Goal: Task Accomplishment & Management: Use online tool/utility

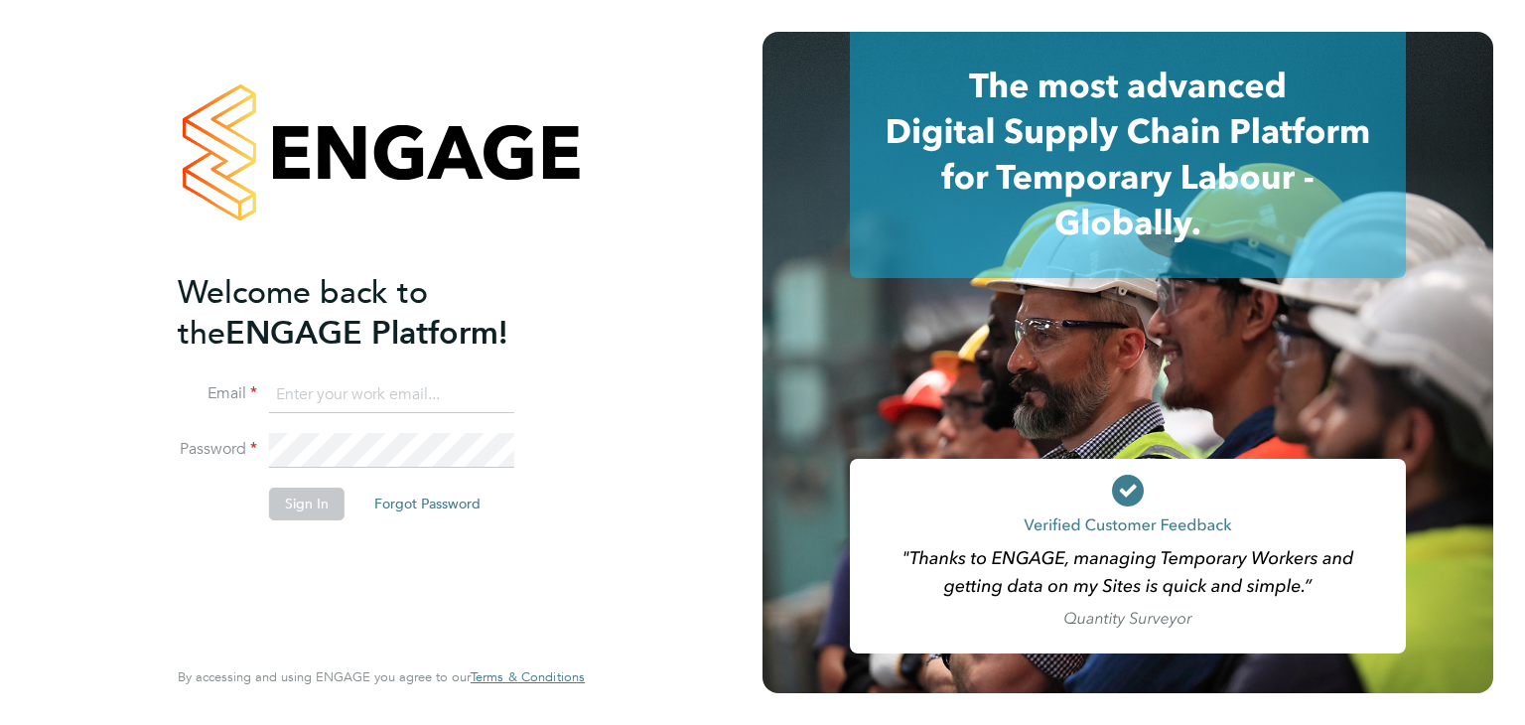
type input "lucy.vandergucht@buildrec.com"
click at [313, 527] on li "Sign In Forgot Password" at bounding box center [371, 513] width 387 height 52
click at [315, 507] on button "Sign In" at bounding box center [306, 503] width 75 height 32
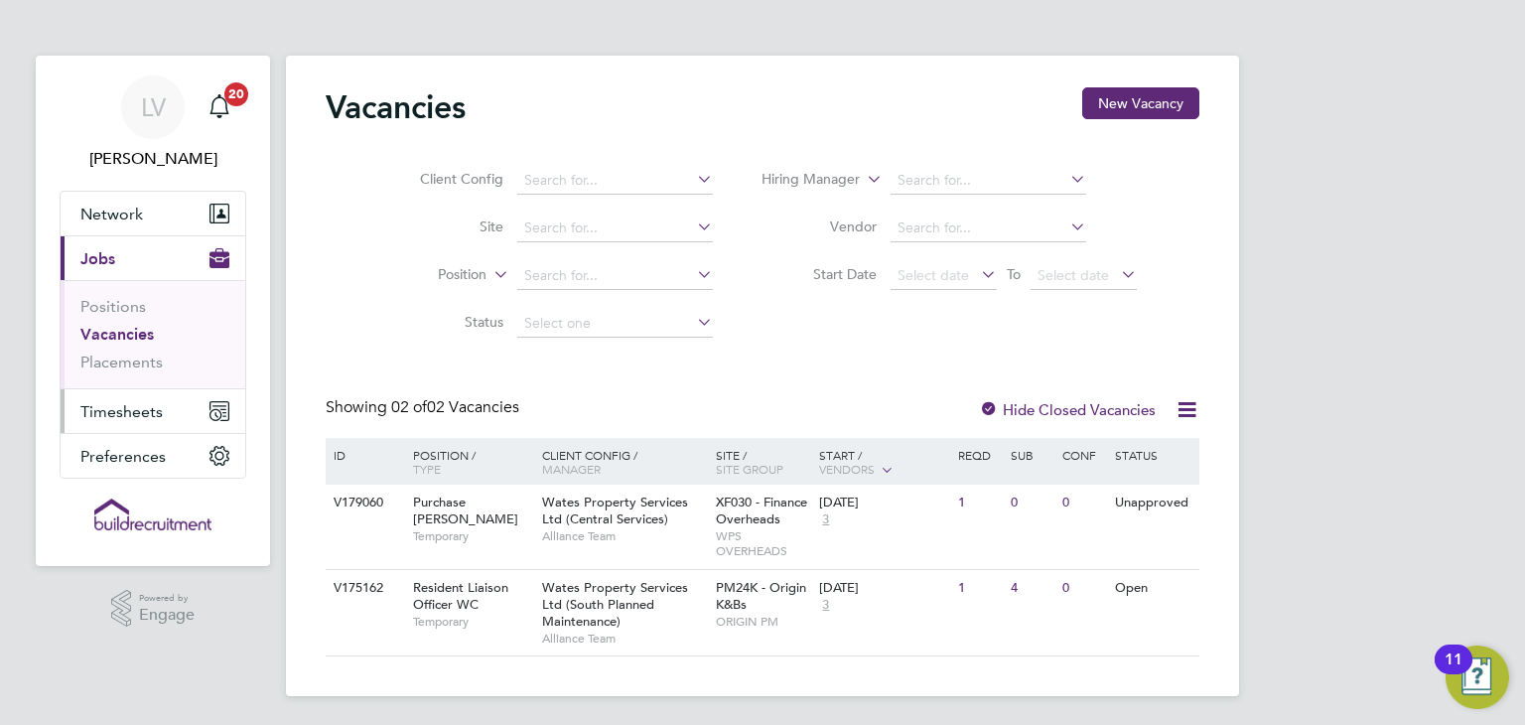
click at [175, 416] on button "Timesheets" at bounding box center [153, 411] width 185 height 44
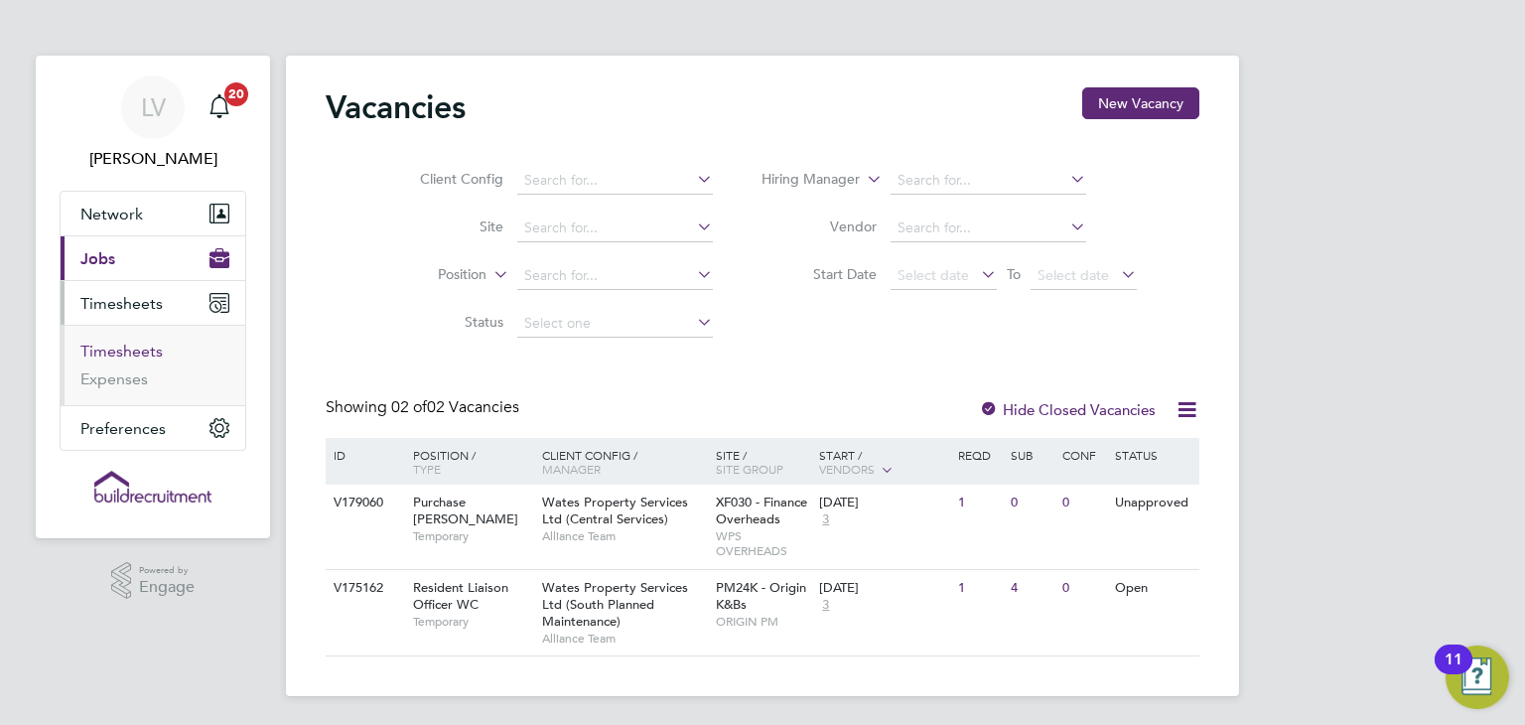
click at [141, 350] on link "Timesheets" at bounding box center [121, 351] width 82 height 19
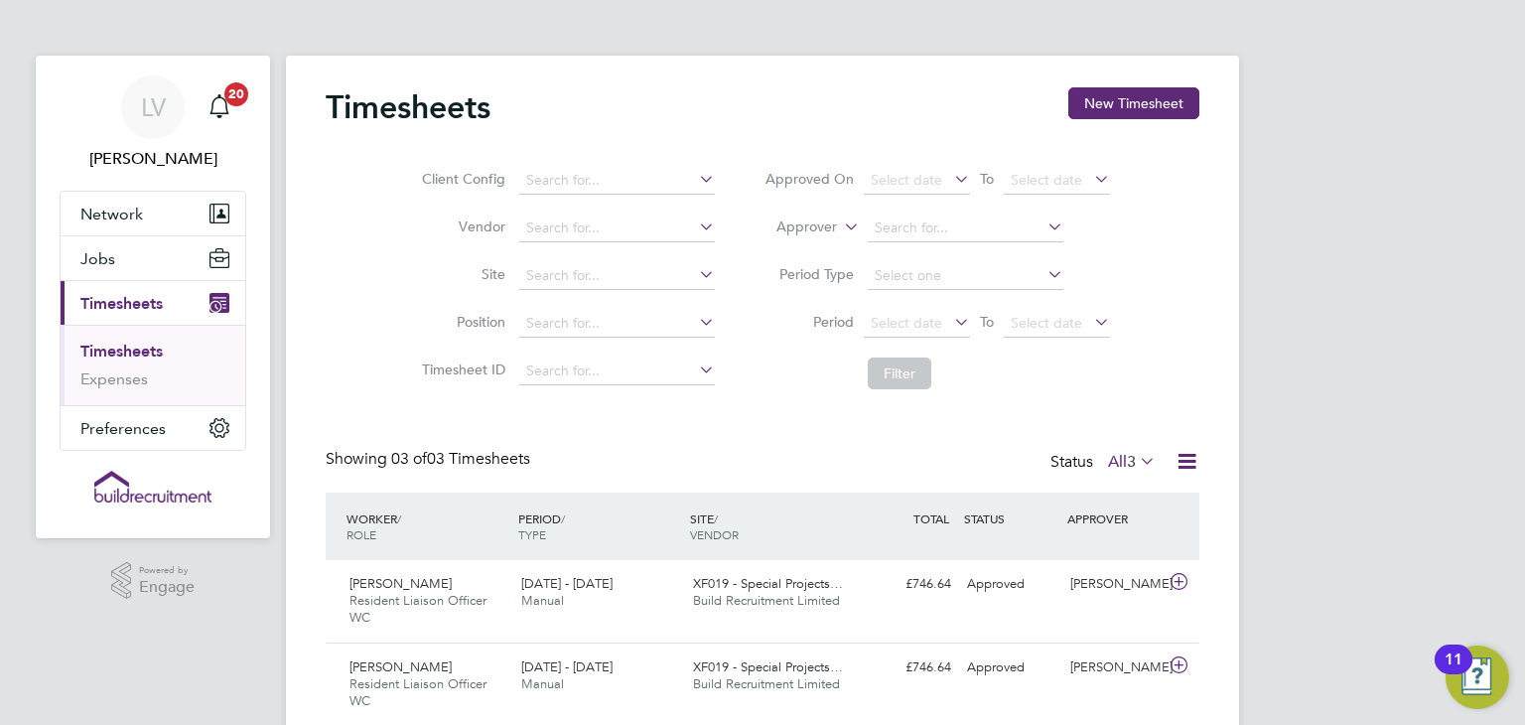
click at [1110, 458] on label "All 3" at bounding box center [1132, 462] width 48 height 20
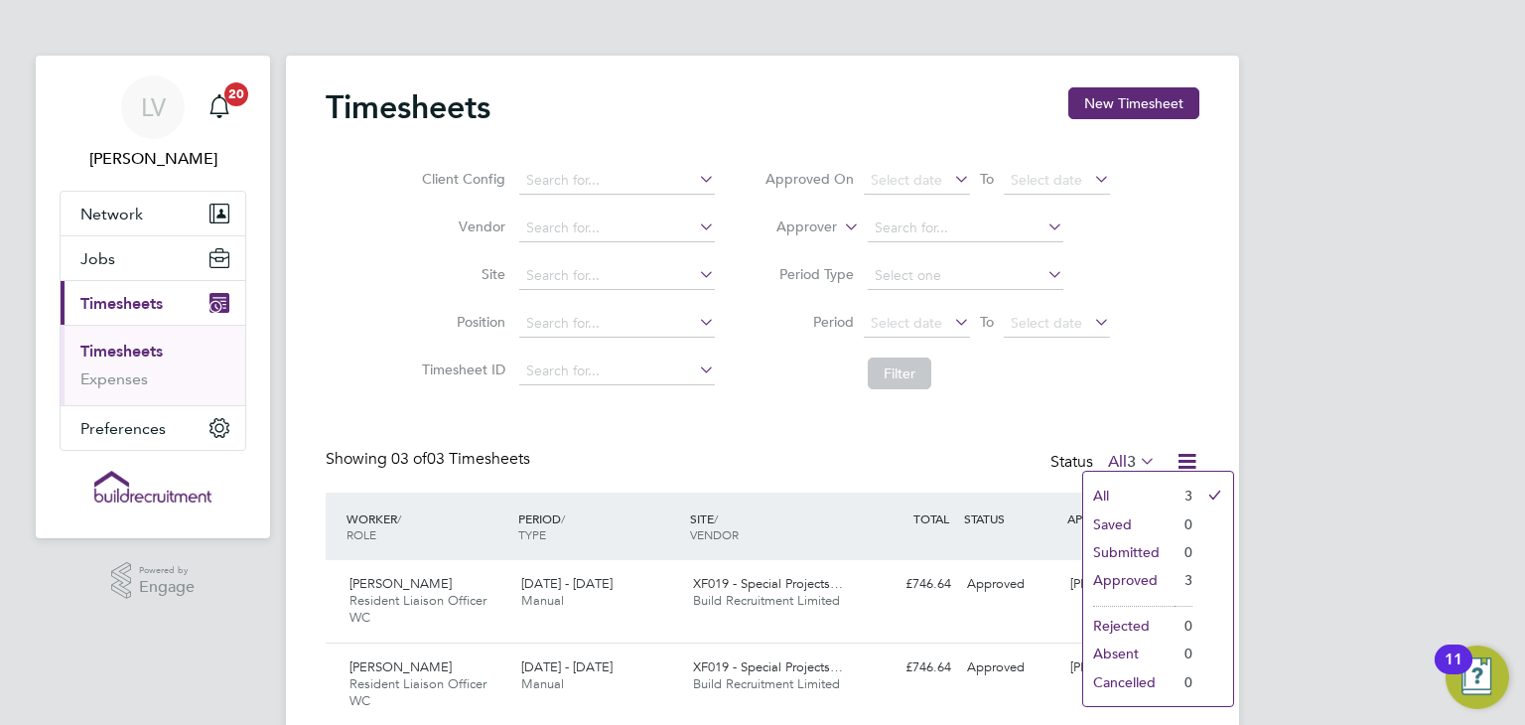
click at [1056, 400] on div "Timesheets New Timesheet Client Config Vendor Site Position Timesheet ID Approv…" at bounding box center [763, 448] width 874 height 722
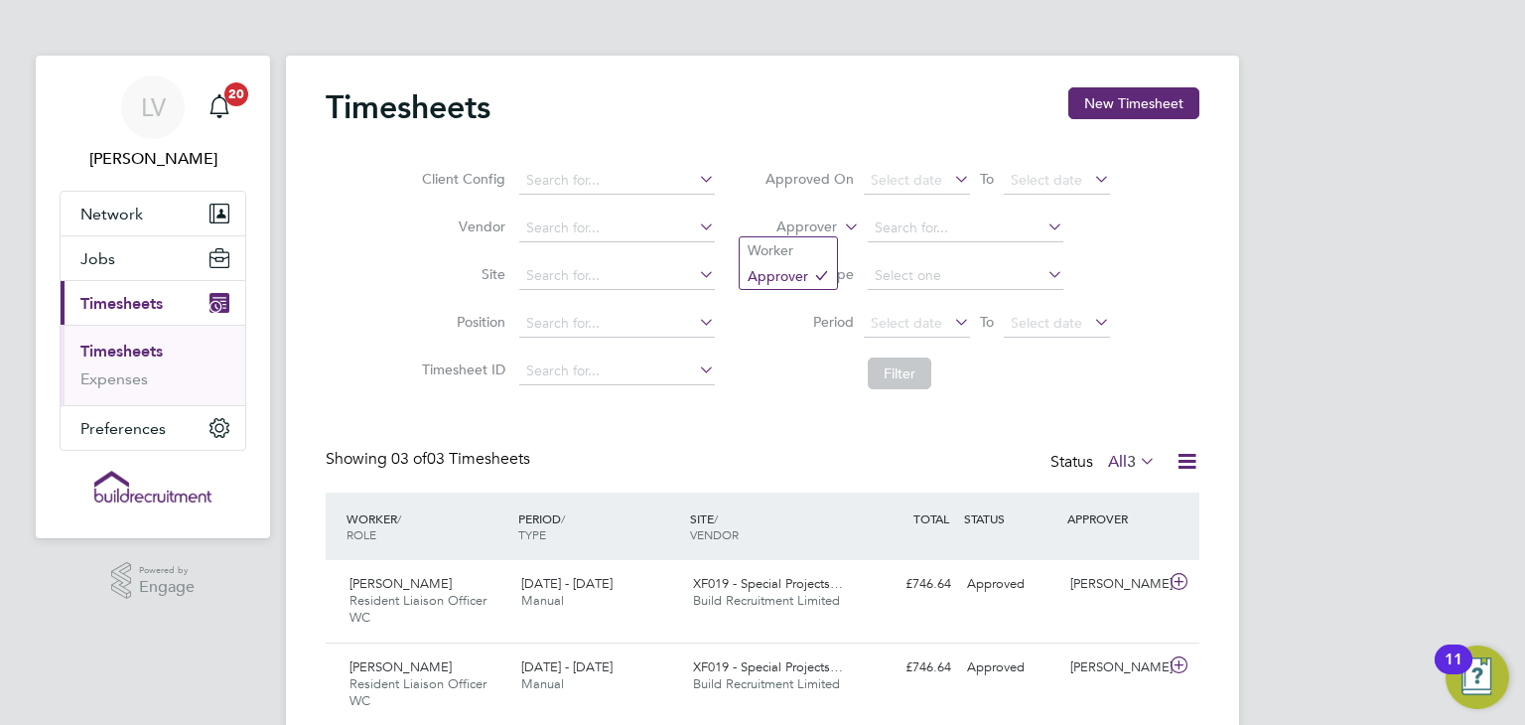
click at [818, 226] on label "Approver" at bounding box center [792, 227] width 89 height 20
click at [831, 243] on li "Worker" at bounding box center [788, 250] width 97 height 26
click at [887, 231] on input at bounding box center [966, 228] width 196 height 28
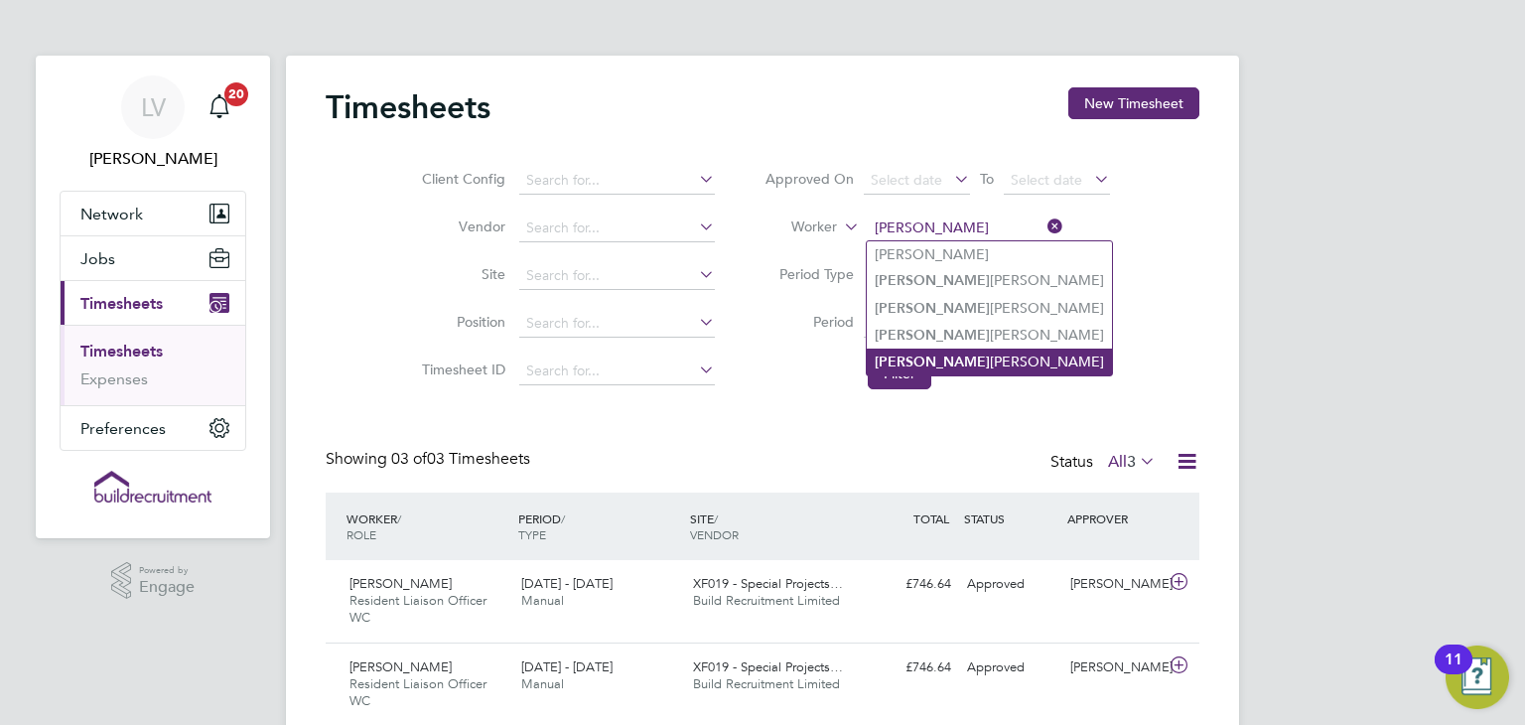
click at [928, 364] on li "Charlot te Davenport" at bounding box center [989, 361] width 245 height 27
type input "[PERSON_NAME]"
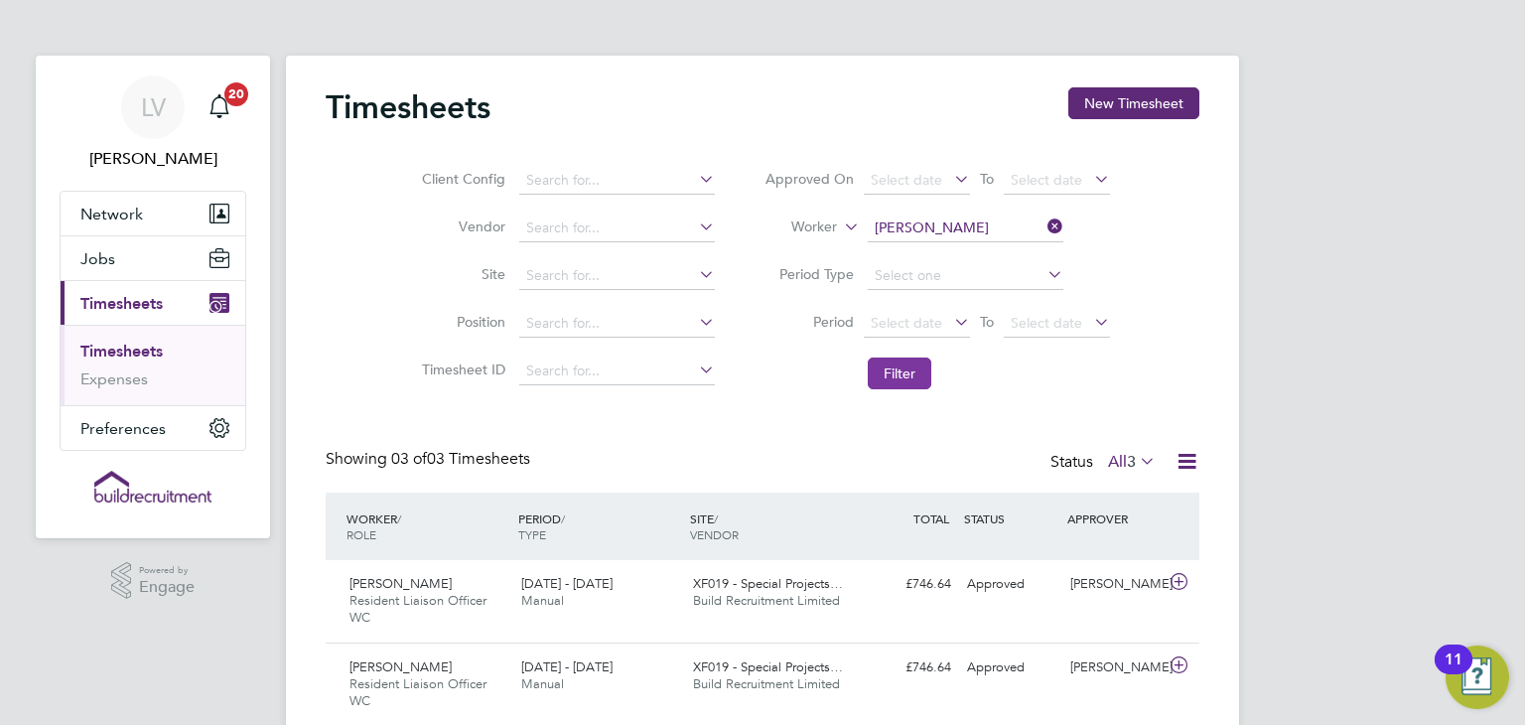
click at [887, 363] on button "Filter" at bounding box center [900, 373] width 64 height 32
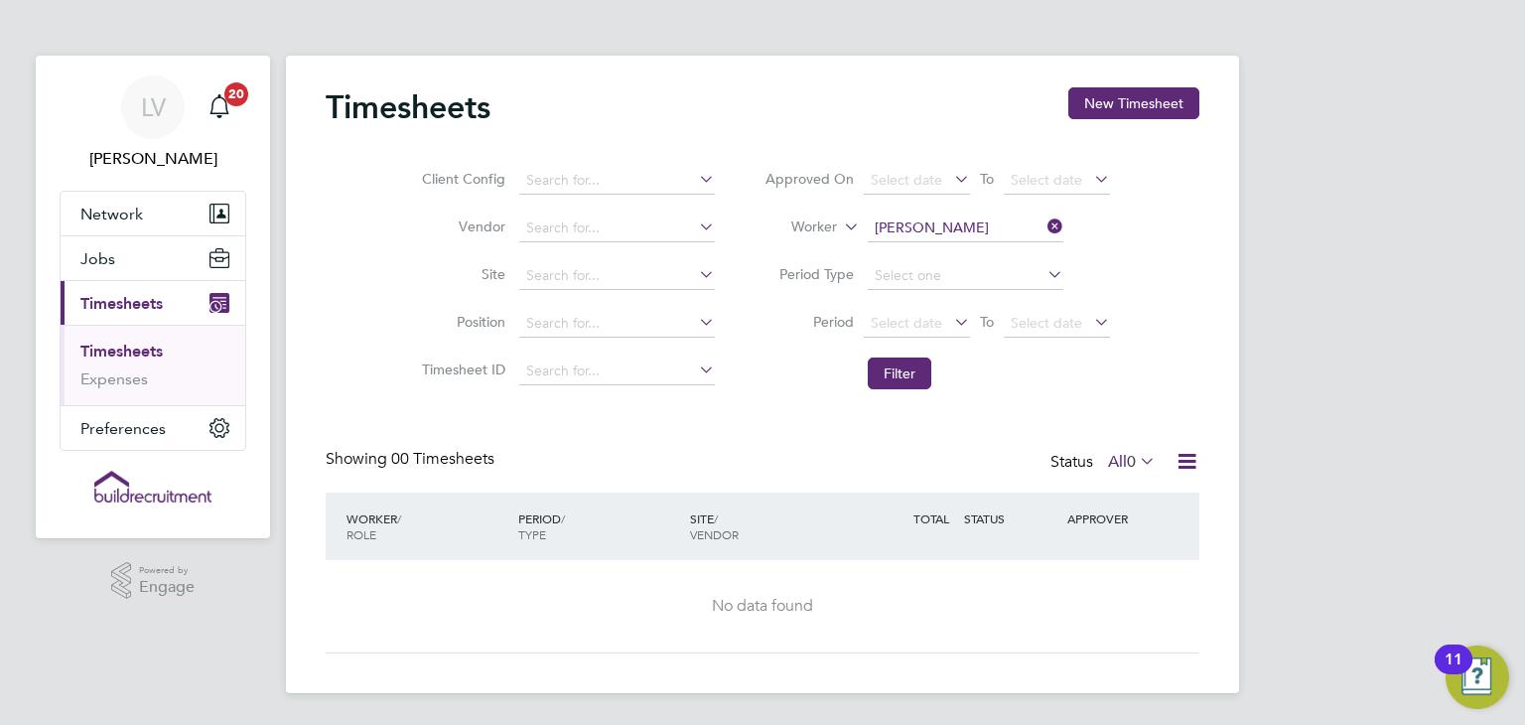
click at [1136, 462] on icon at bounding box center [1136, 461] width 0 height 28
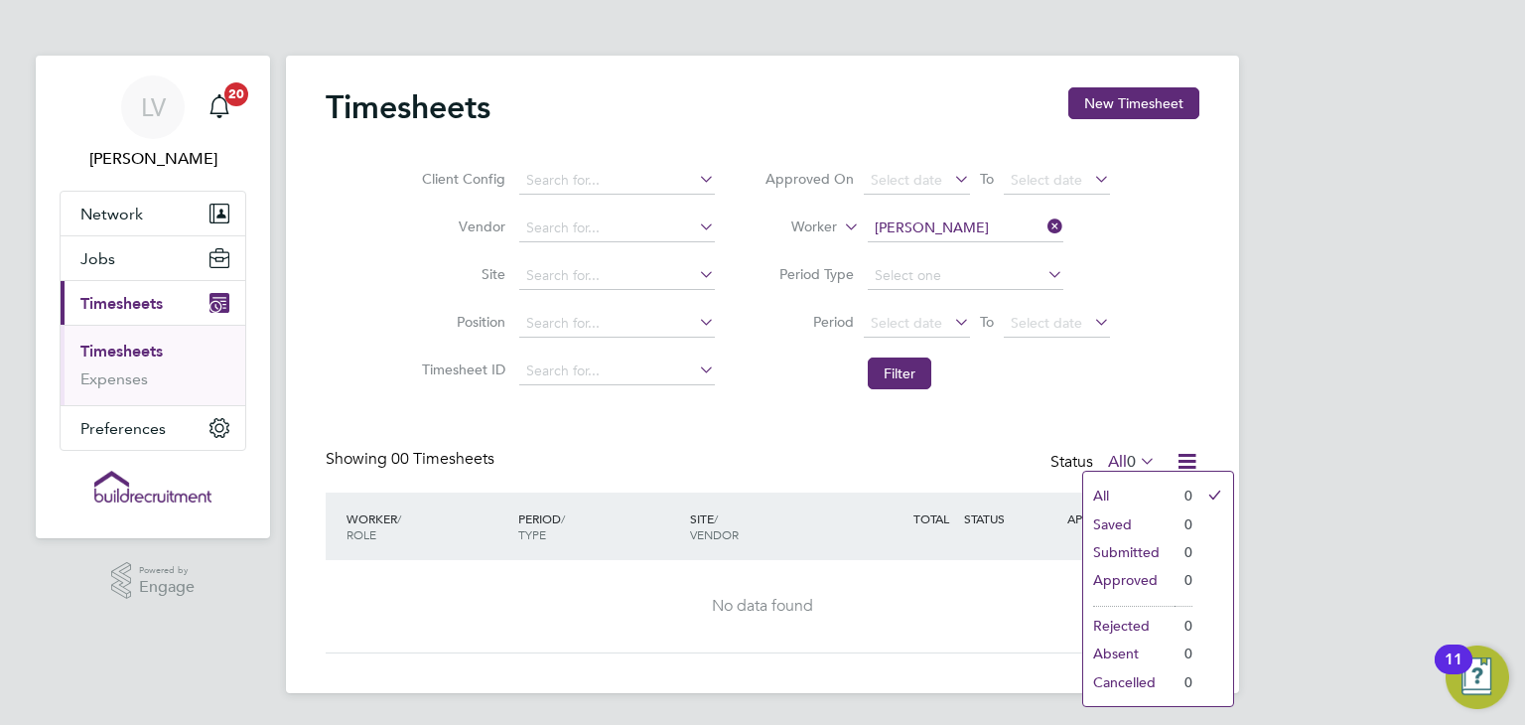
drag, startPoint x: 1148, startPoint y: 398, endPoint x: 1106, endPoint y: 374, distance: 48.0
click at [1149, 398] on div "Timesheets New Timesheet Client Config Vendor Site Position Timesheet ID Approv…" at bounding box center [763, 370] width 874 height 566
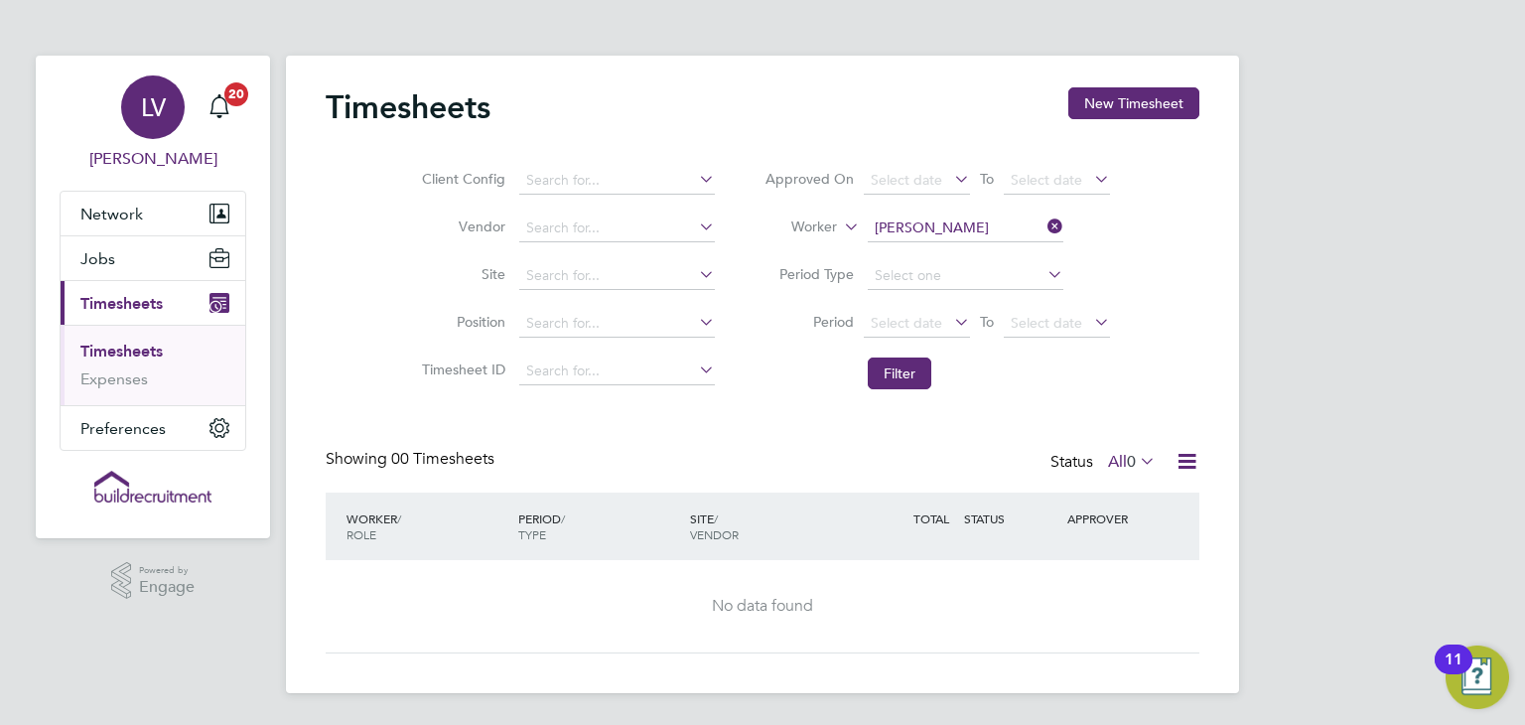
drag, startPoint x: 143, startPoint y: 117, endPoint x: 192, endPoint y: 162, distance: 66.0
click at [145, 118] on span "LV" at bounding box center [153, 107] width 25 height 26
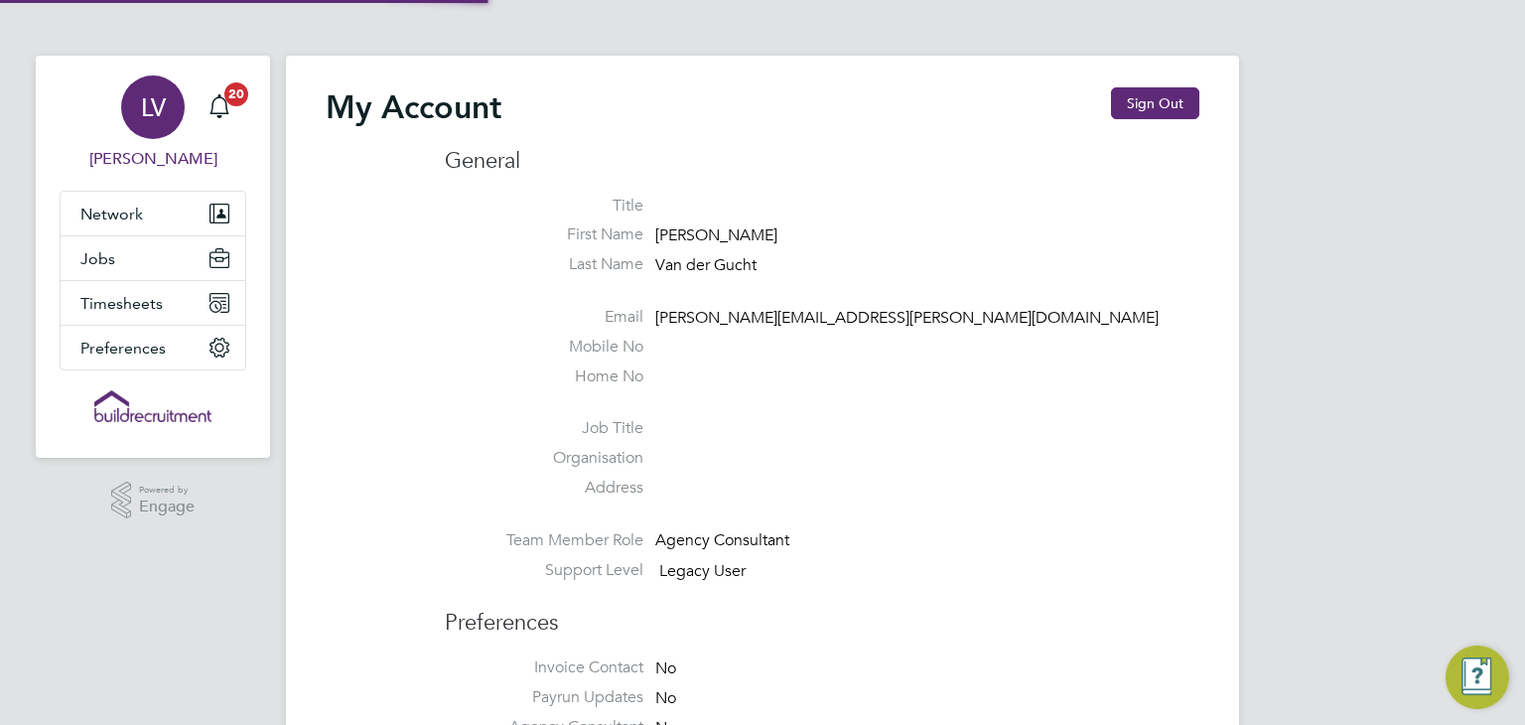
type input "lucy.vandergucht@buildrec.com"
click at [1127, 93] on button "Sign Out" at bounding box center [1155, 103] width 88 height 32
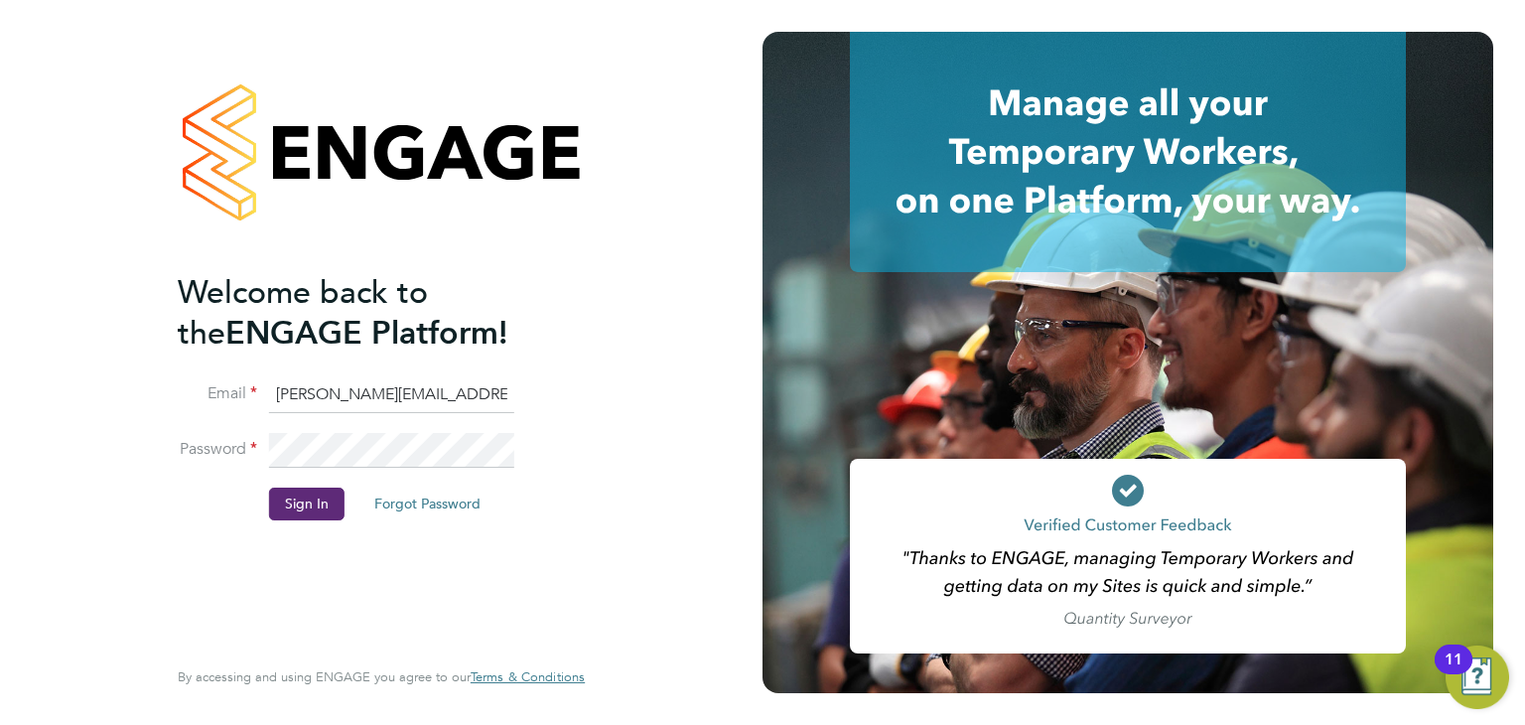
click at [417, 382] on input "lucy.vandergucht@buildrec.com" at bounding box center [391, 395] width 245 height 36
type input "ryan.smart@buildrec.com"
click at [285, 509] on button "Sign In" at bounding box center [306, 503] width 75 height 32
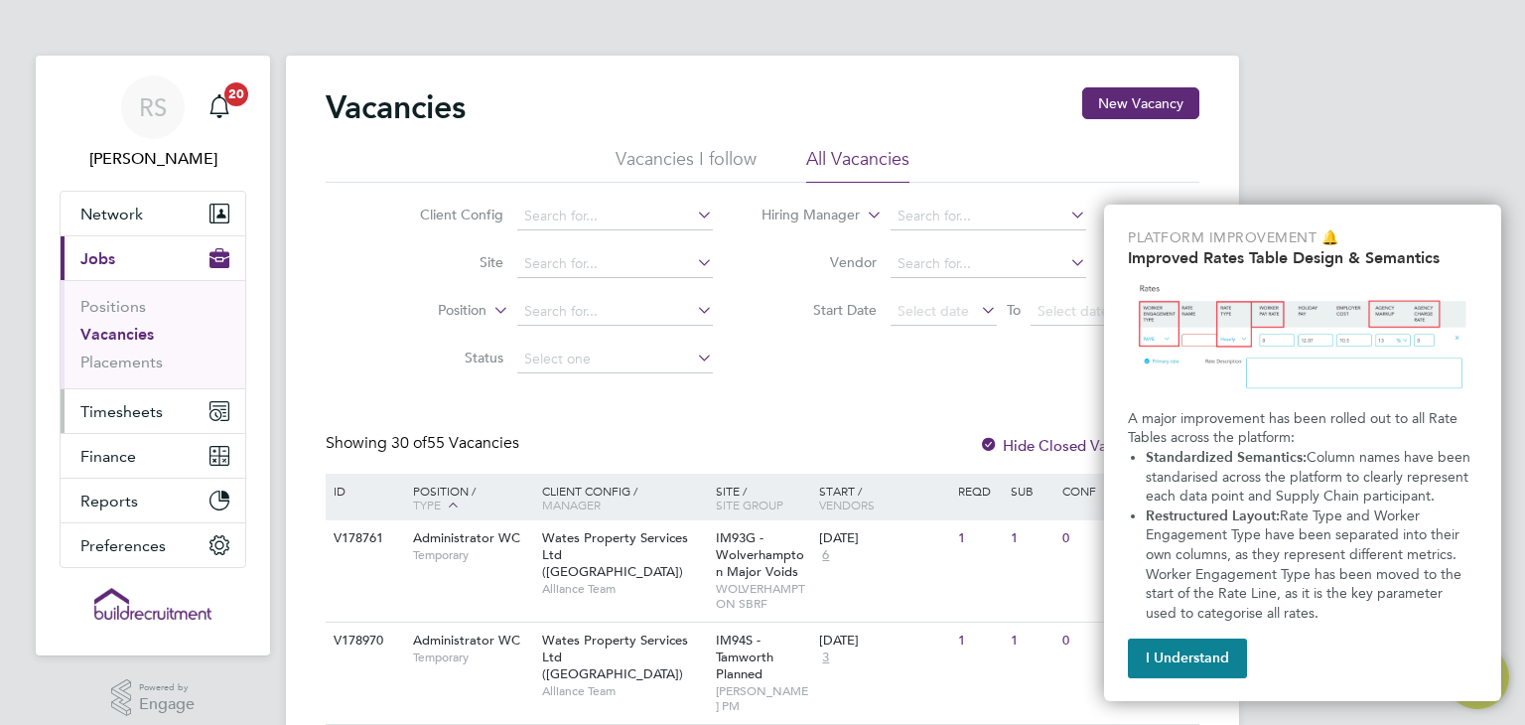
click at [138, 427] on button "Timesheets" at bounding box center [153, 411] width 185 height 44
click at [165, 410] on button "Timesheets" at bounding box center [153, 411] width 185 height 44
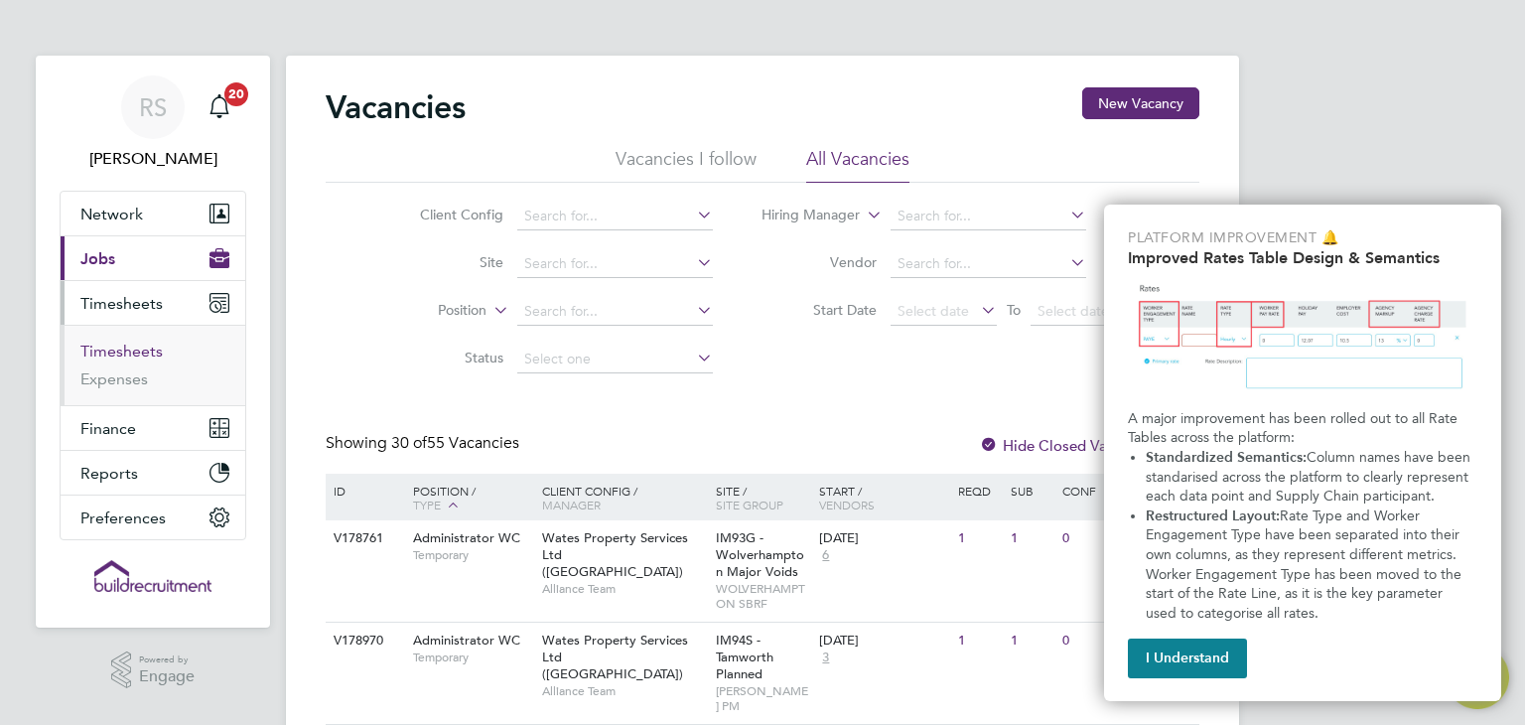
click at [124, 343] on link "Timesheets" at bounding box center [121, 351] width 82 height 19
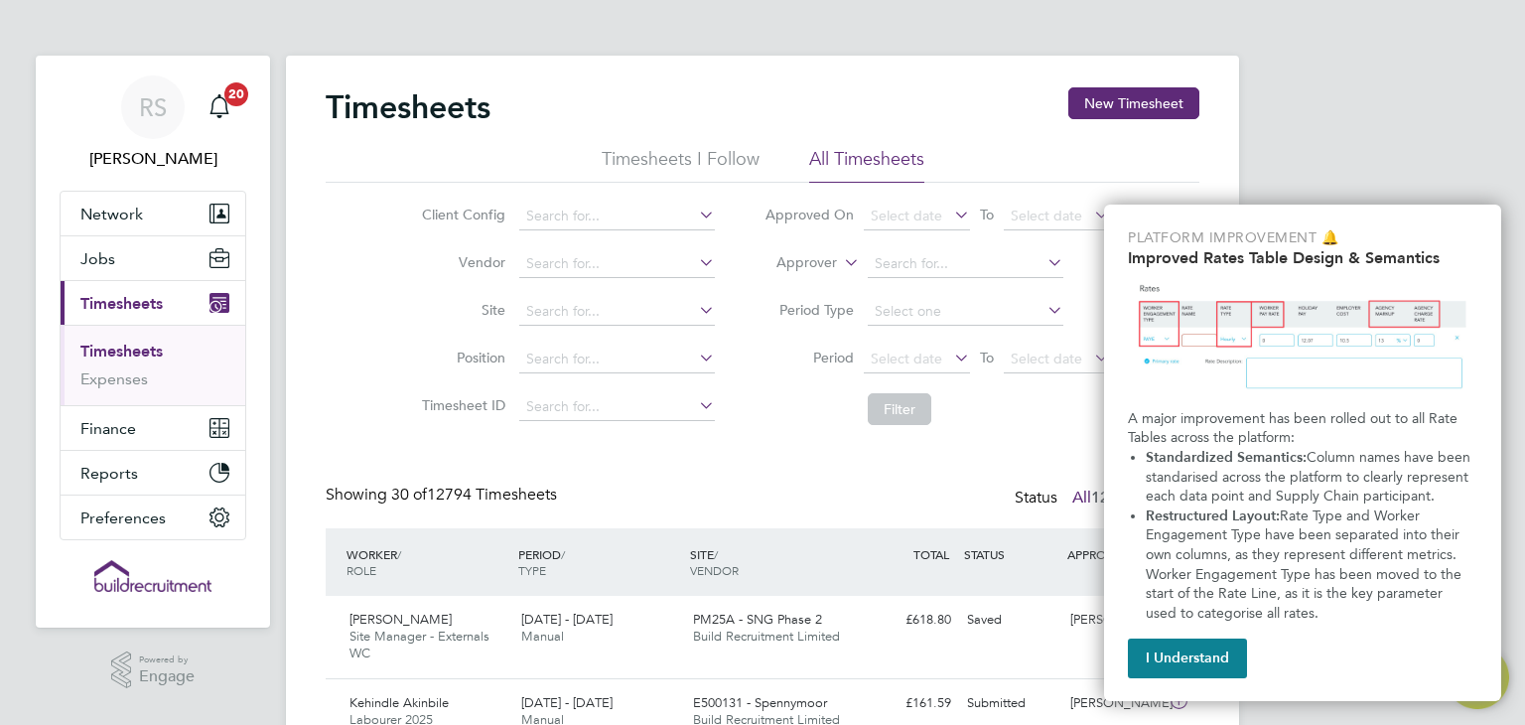
drag, startPoint x: 1201, startPoint y: 657, endPoint x: 1104, endPoint y: 517, distance: 170.5
click at [1202, 660] on button "I Understand" at bounding box center [1187, 658] width 119 height 40
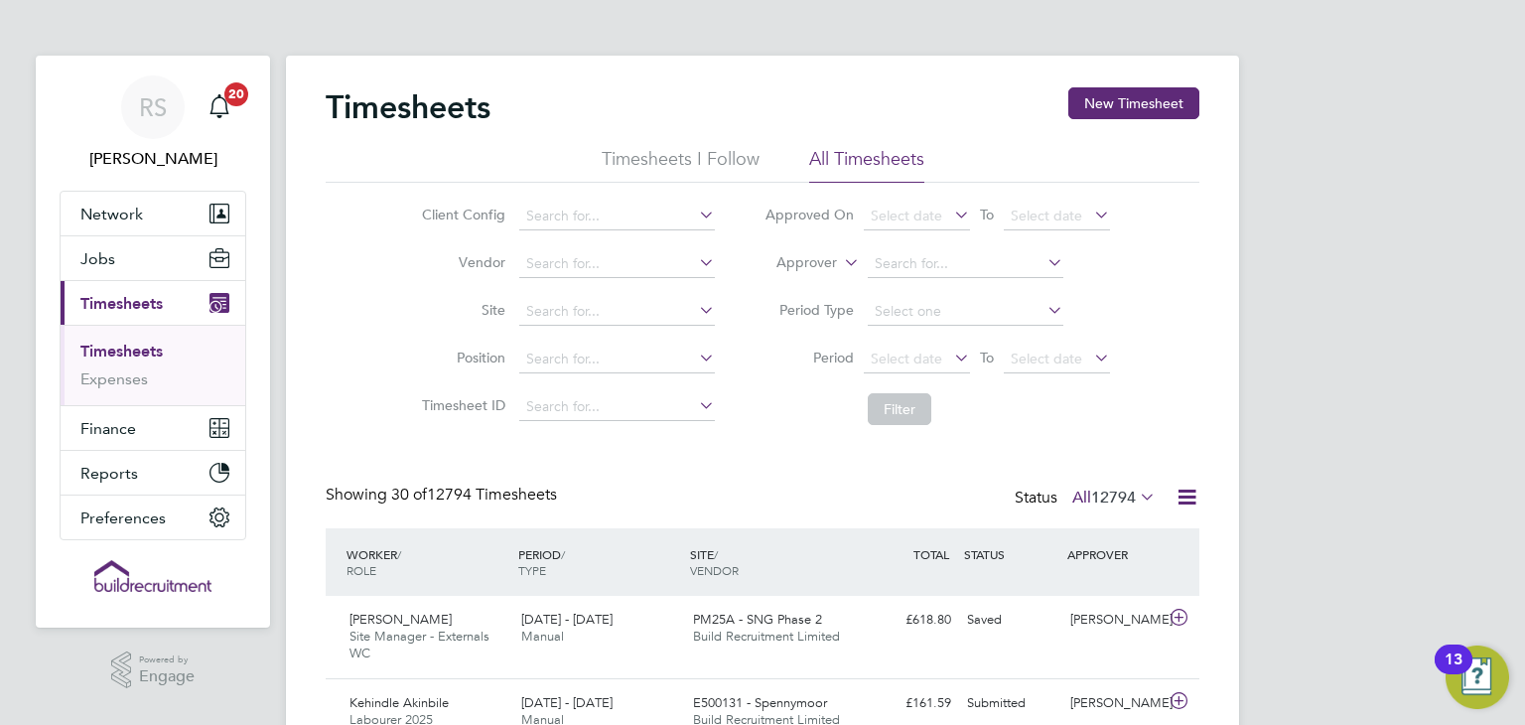
drag, startPoint x: 859, startPoint y: 268, endPoint x: 846, endPoint y: 264, distance: 13.5
click at [840, 266] on icon at bounding box center [840, 257] width 0 height 18
click at [814, 283] on li "Worker" at bounding box center [788, 286] width 97 height 26
click at [922, 255] on input at bounding box center [966, 264] width 196 height 28
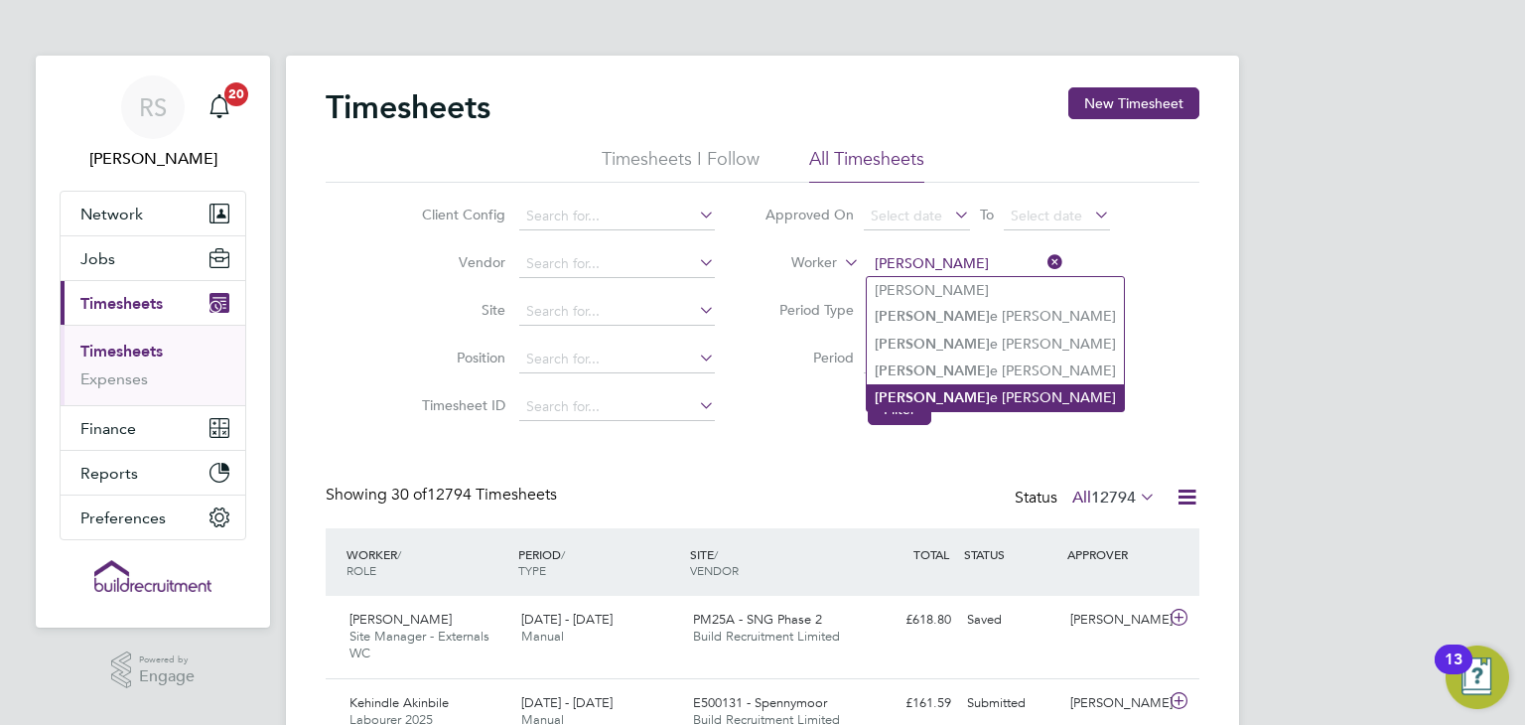
click at [1008, 390] on li "[PERSON_NAME]" at bounding box center [995, 397] width 257 height 27
type input "[PERSON_NAME]"
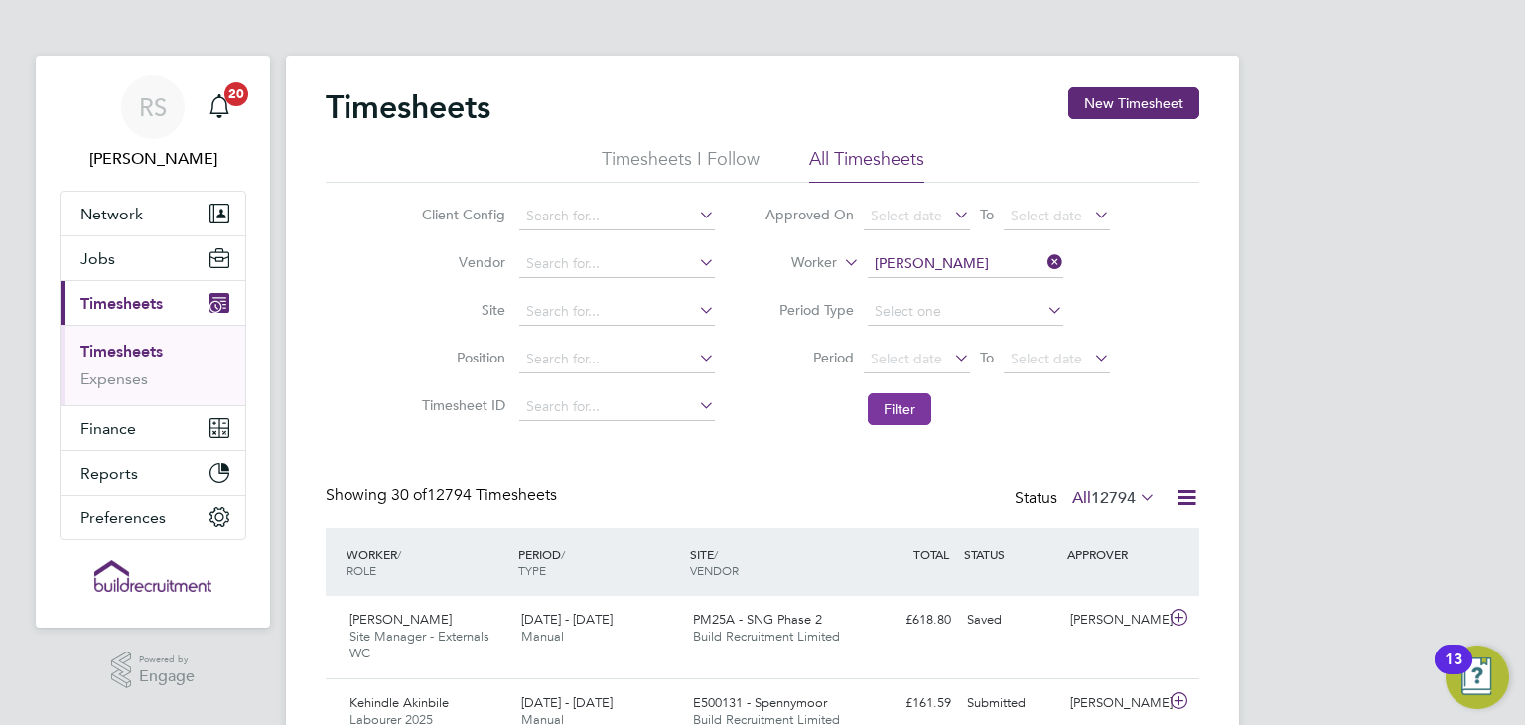
click at [913, 402] on button "Filter" at bounding box center [900, 409] width 64 height 32
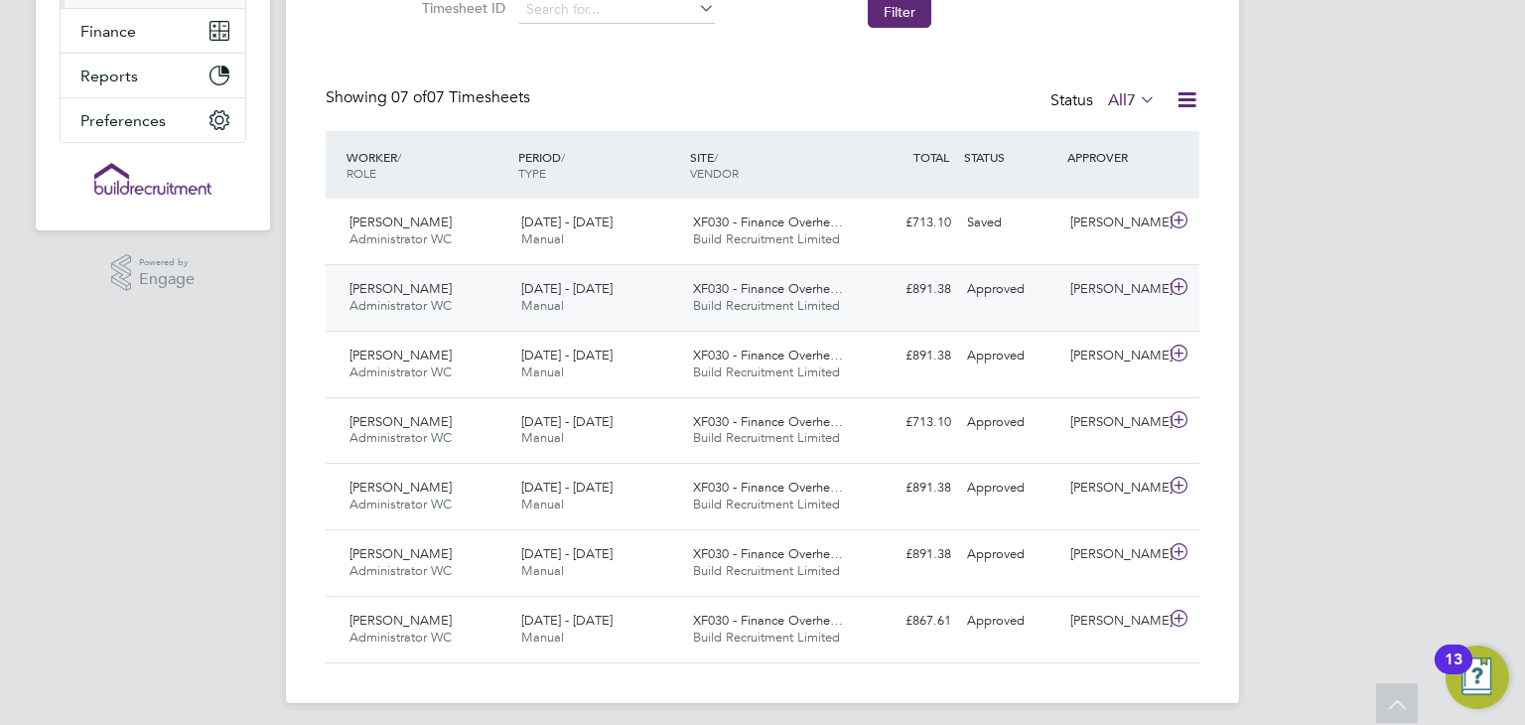
click at [911, 295] on div "£891.38 Approved" at bounding box center [907, 289] width 103 height 33
